Goal: Check status: Check status

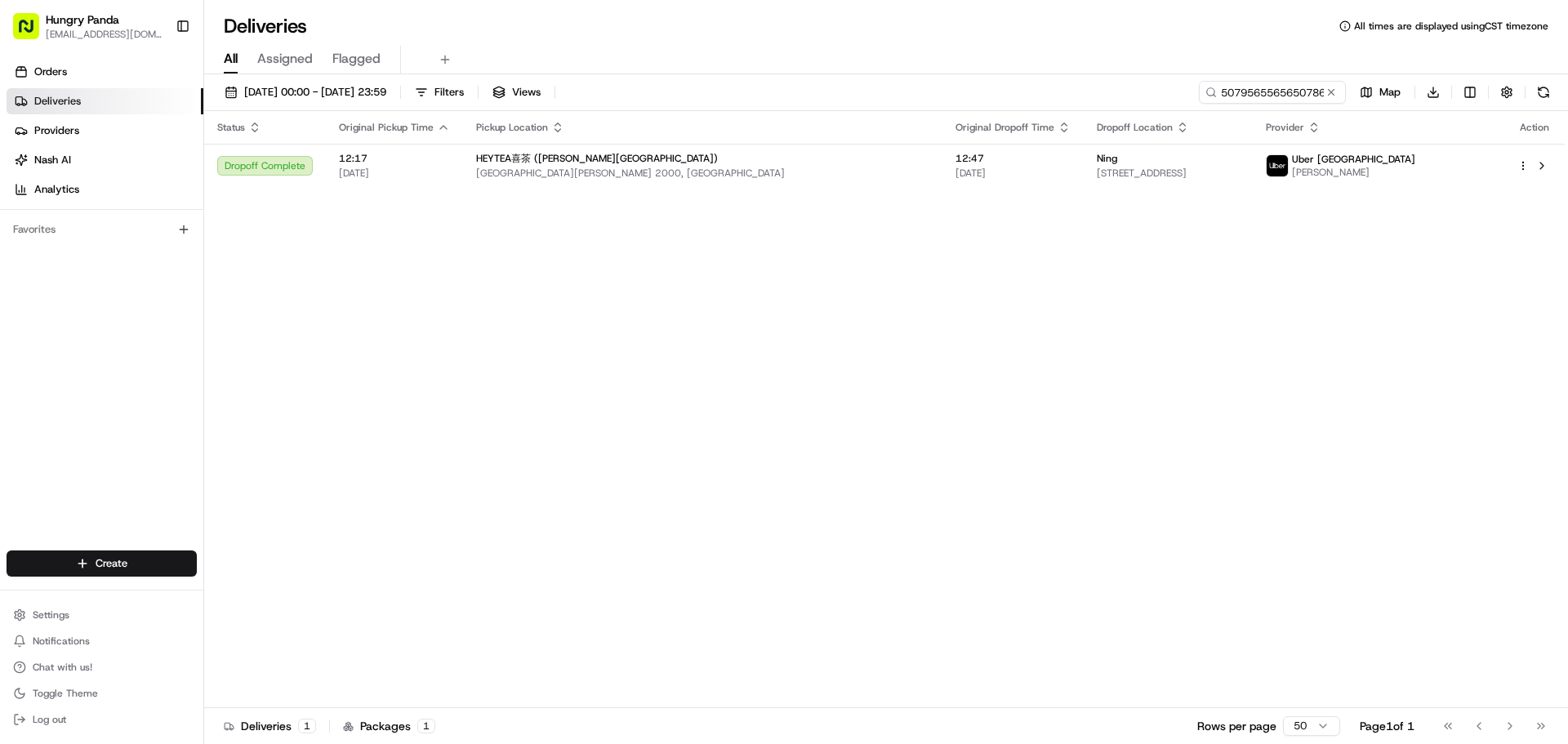
click at [1332, 91] on button at bounding box center [1330, 91] width 16 height 16
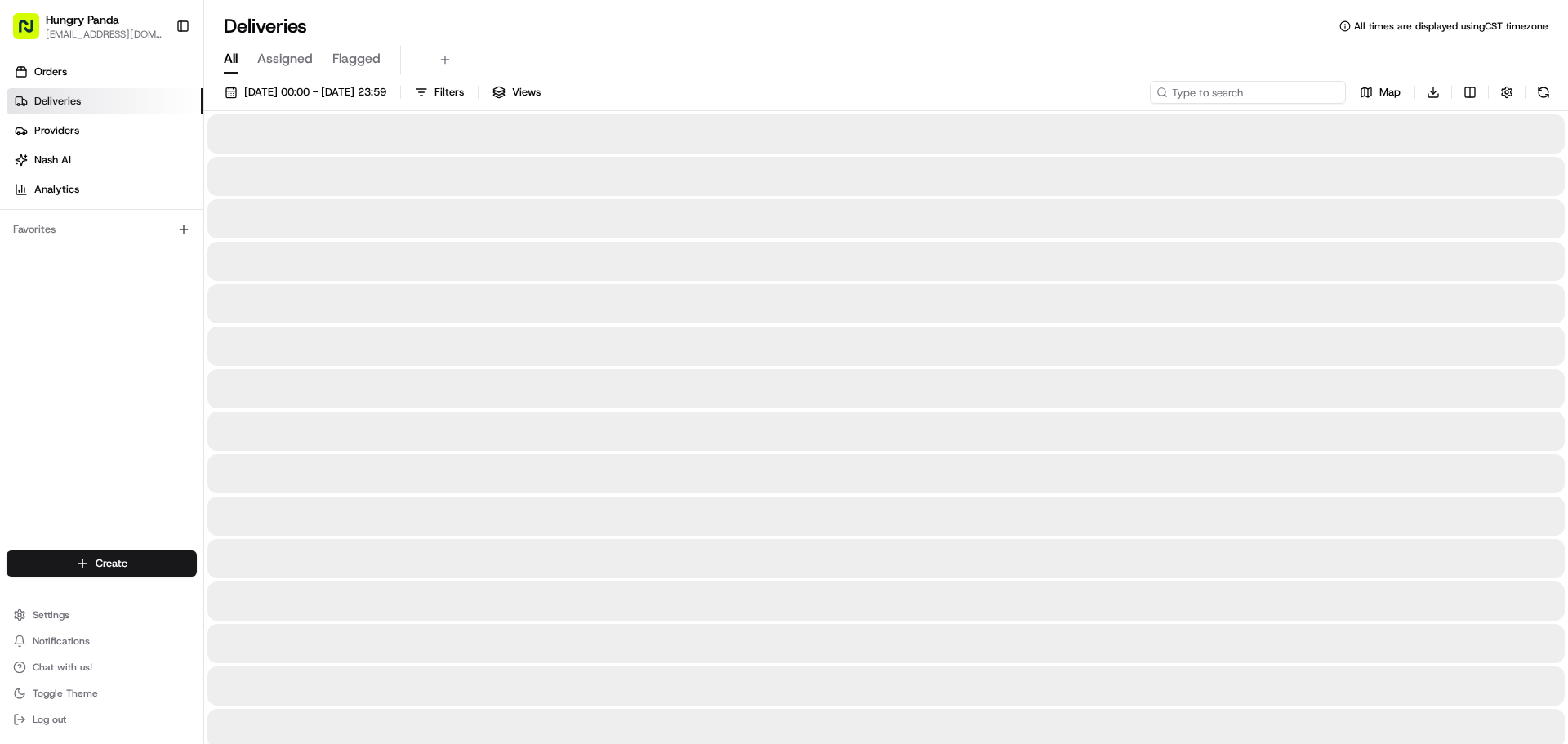
click at [1264, 91] on input at bounding box center [1248, 92] width 196 height 23
paste input "9674507325753791651691"
type input "9674507325753791651691"
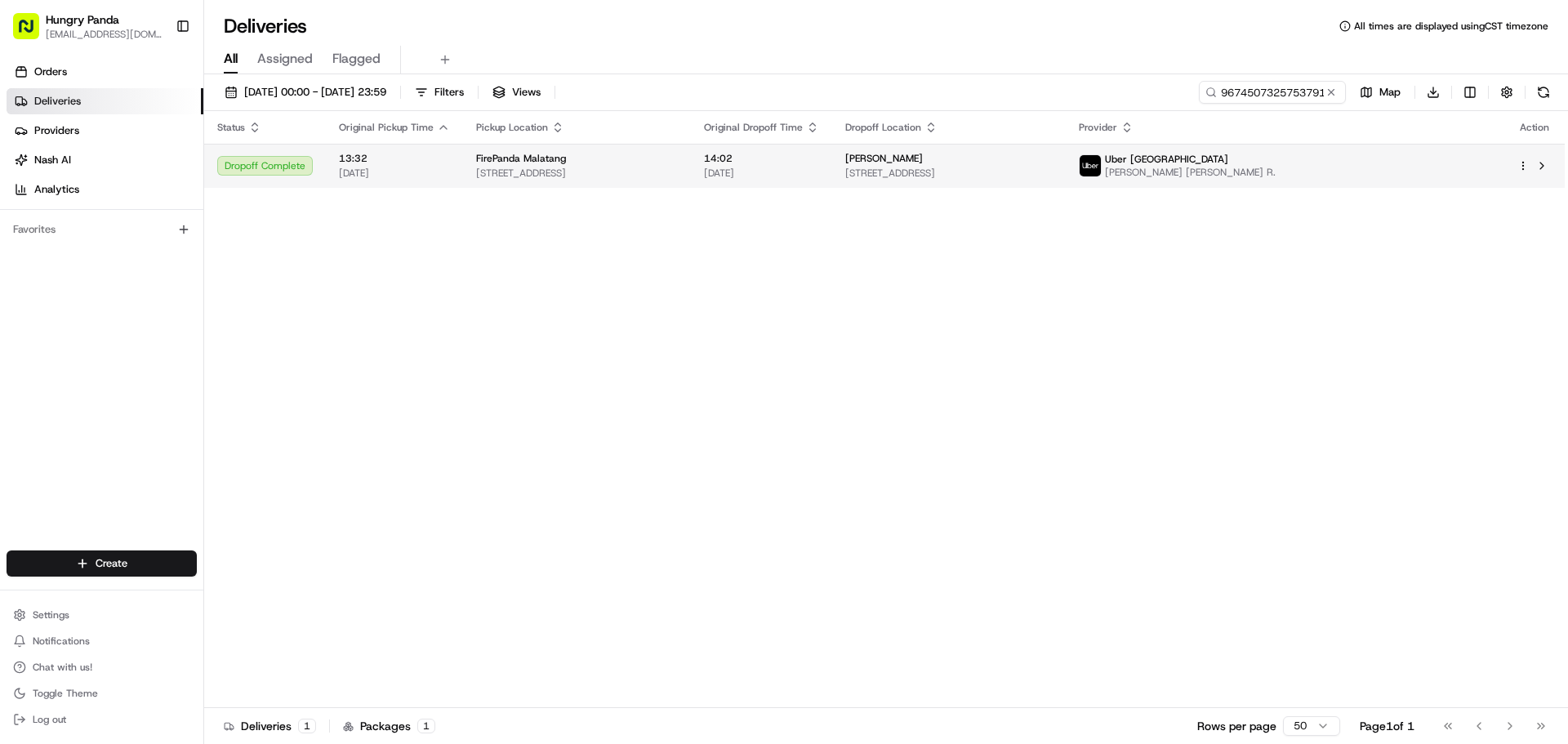
click at [816, 180] on td "14:02 [DATE]" at bounding box center [761, 166] width 141 height 44
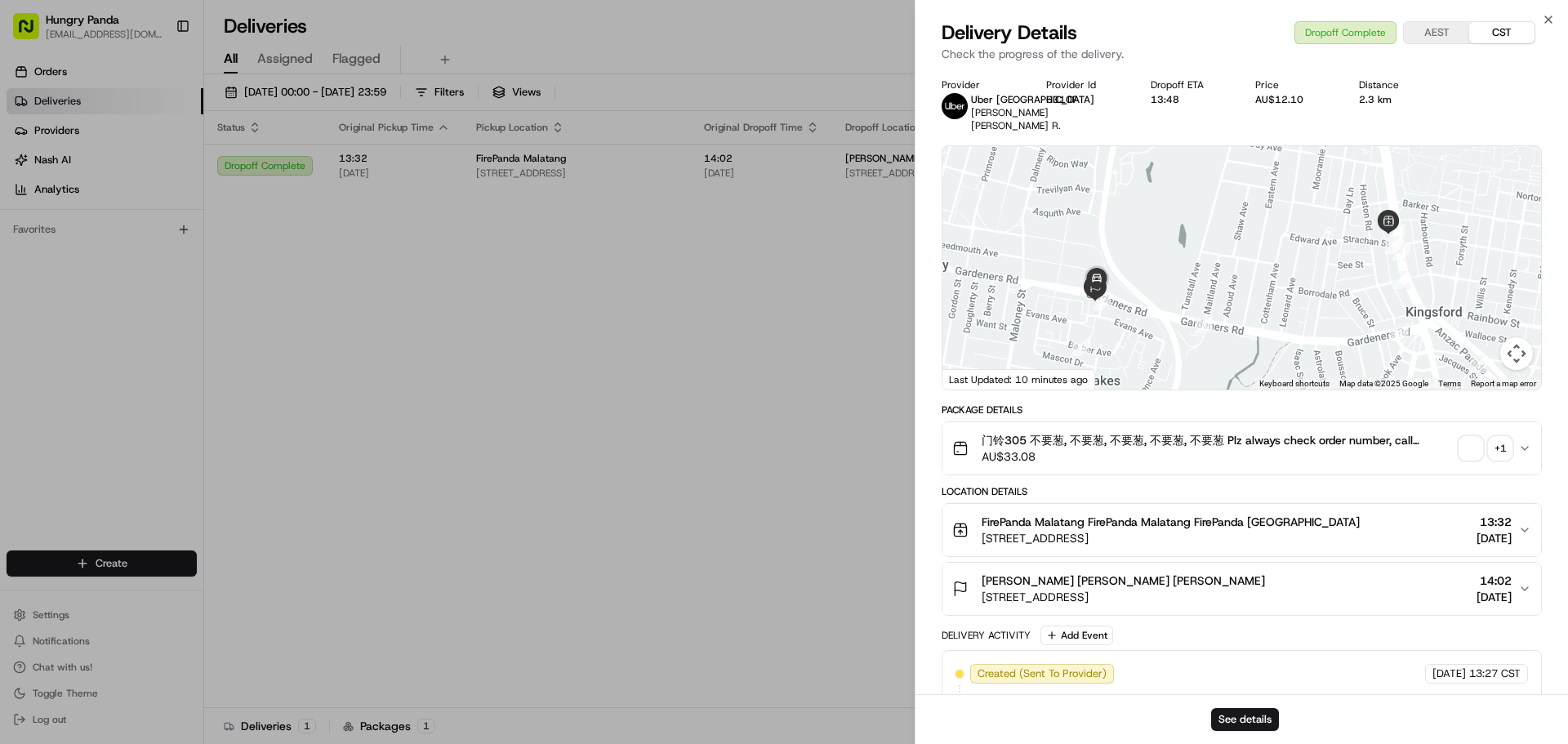
click at [1505, 451] on div "+ 1" at bounding box center [1501, 449] width 23 height 23
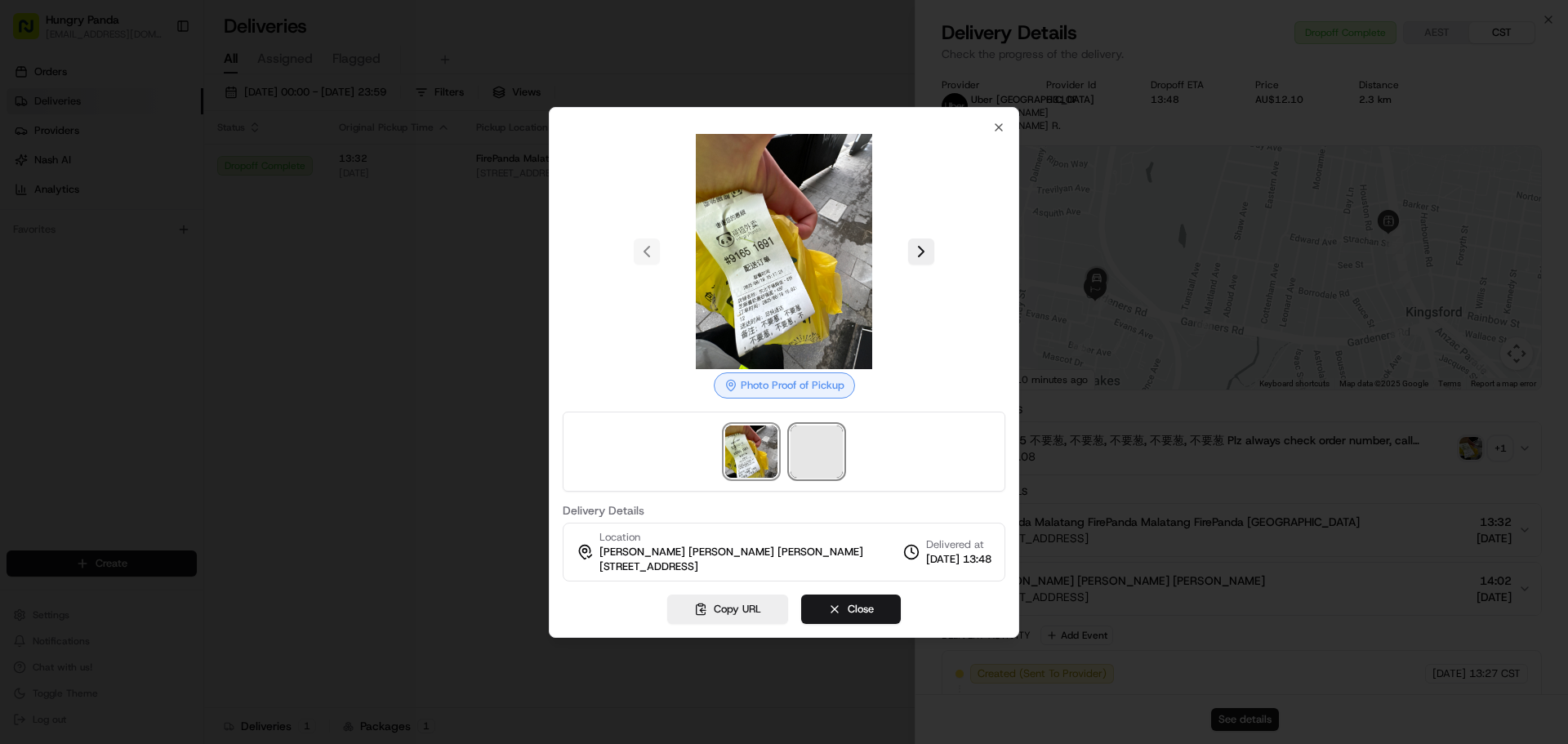
click at [834, 448] on span at bounding box center [817, 451] width 52 height 52
